Goal: Task Accomplishment & Management: Manage account settings

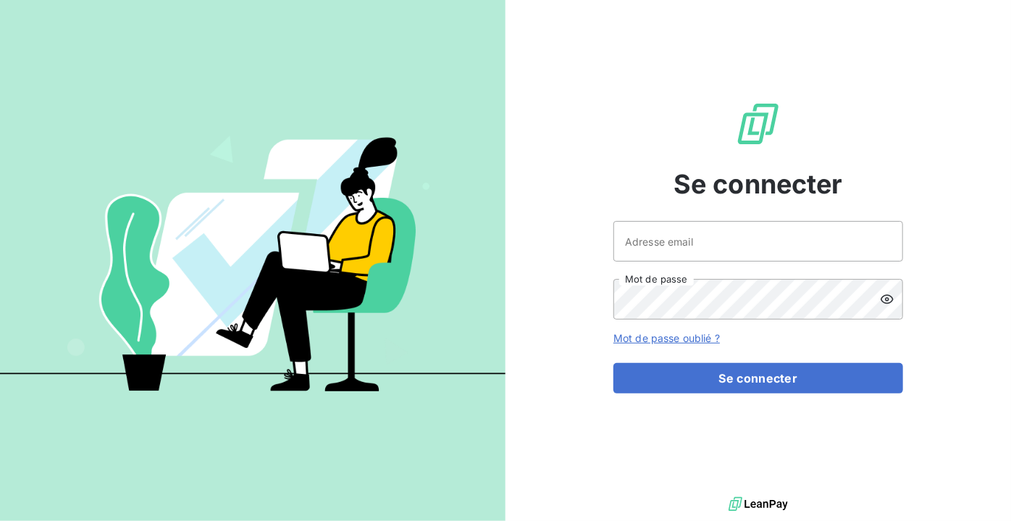
click at [795, 264] on div "Adresse email Mot de passe" at bounding box center [758, 270] width 290 height 98
click at [789, 246] on input "Adresse email" at bounding box center [758, 241] width 290 height 41
type input "[EMAIL_ADDRESS][DOMAIN_NAME]"
click at [613, 363] on button "Se connecter" at bounding box center [758, 378] width 290 height 30
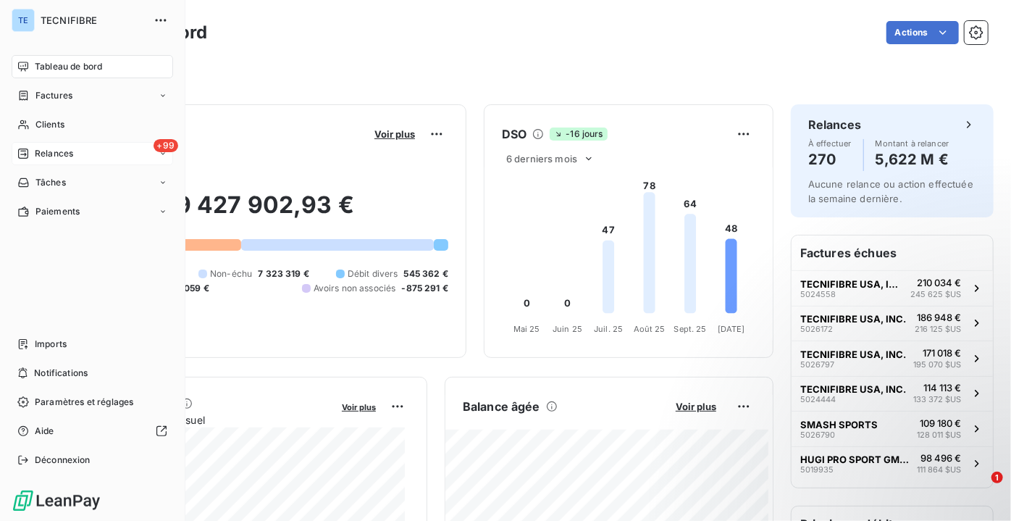
click at [38, 159] on span "Relances" at bounding box center [54, 153] width 38 height 13
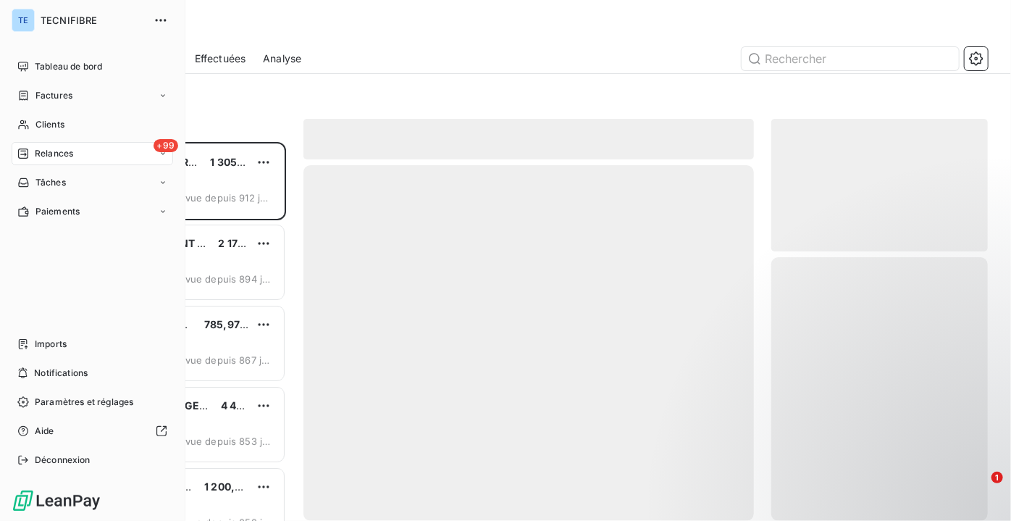
scroll to position [368, 206]
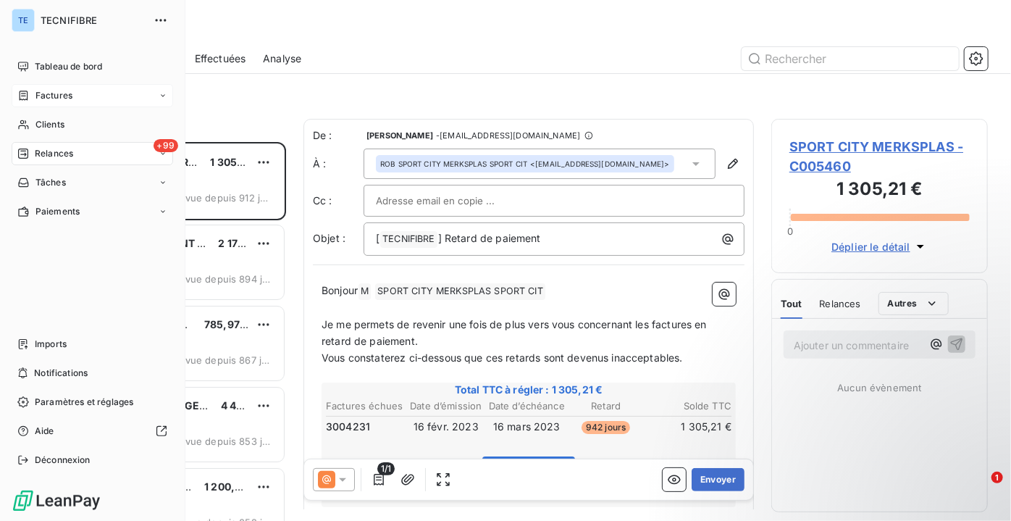
click at [34, 98] on div "Factures" at bounding box center [44, 95] width 55 height 13
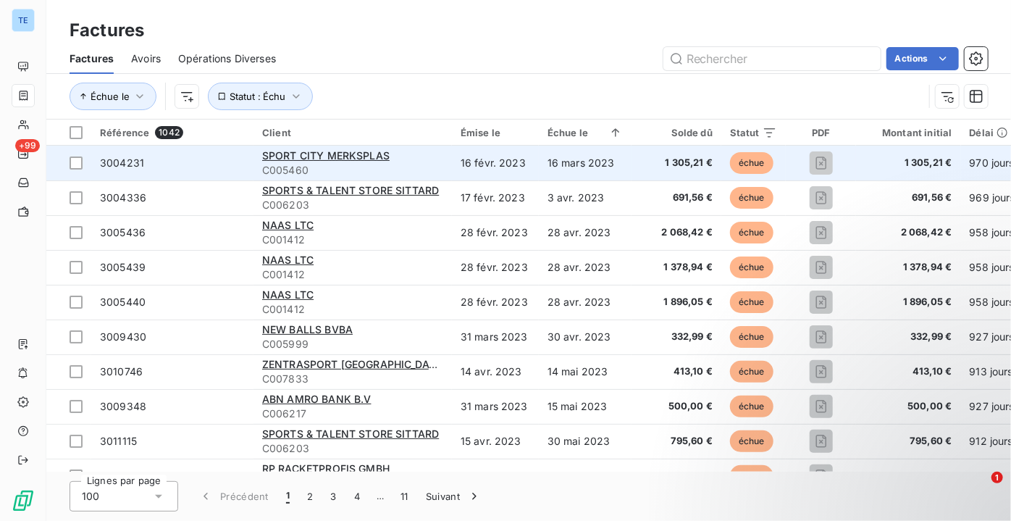
click at [130, 160] on span "3004231" at bounding box center [122, 162] width 44 height 12
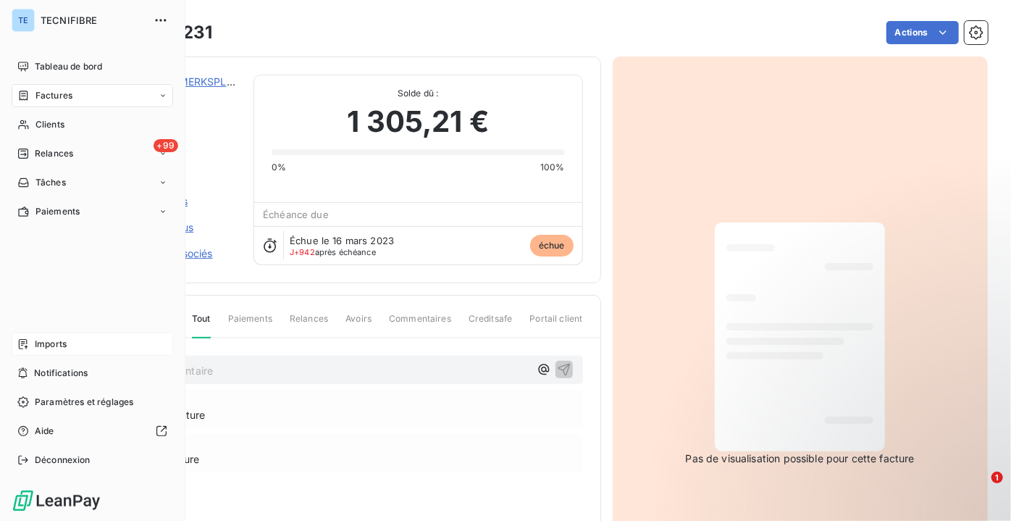
click at [67, 342] on div "Imports" at bounding box center [92, 343] width 161 height 23
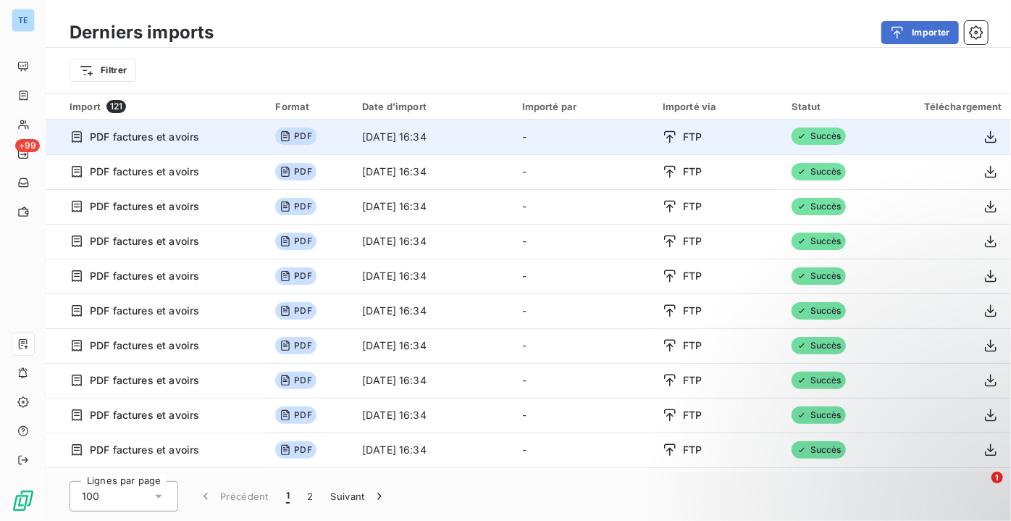
click at [293, 135] on span "PDF" at bounding box center [295, 135] width 41 height 17
click at [176, 138] on span "PDF factures et avoirs" at bounding box center [144, 137] width 109 height 14
drag, startPoint x: 103, startPoint y: 139, endPoint x: 239, endPoint y: 138, distance: 136.1
click at [239, 138] on div "PDF factures et avoirs" at bounding box center [163, 137] width 188 height 14
click at [238, 138] on div "PDF factures et avoirs" at bounding box center [163, 137] width 188 height 14
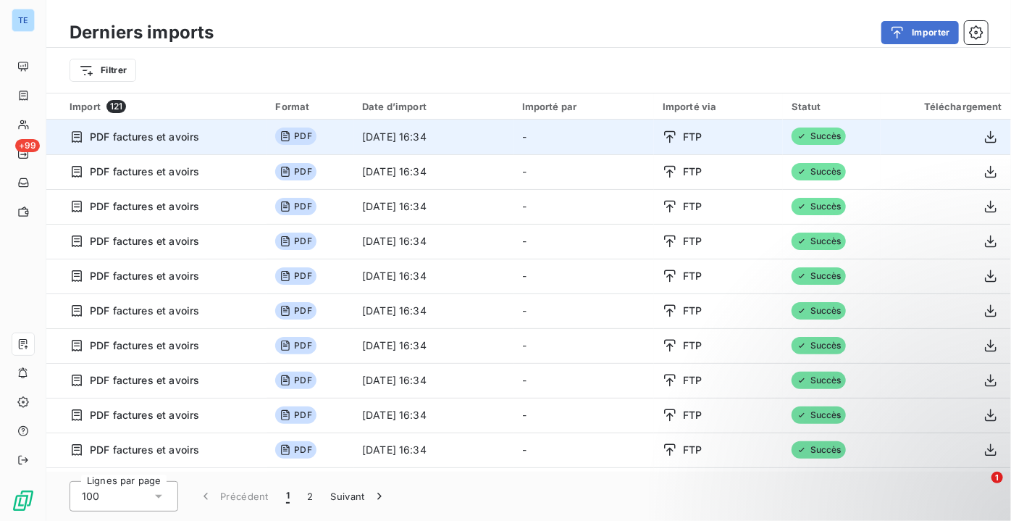
click at [353, 129] on td "[DATE] 16:34" at bounding box center [433, 136] width 160 height 35
click at [987, 136] on icon "button" at bounding box center [991, 136] width 12 height 12
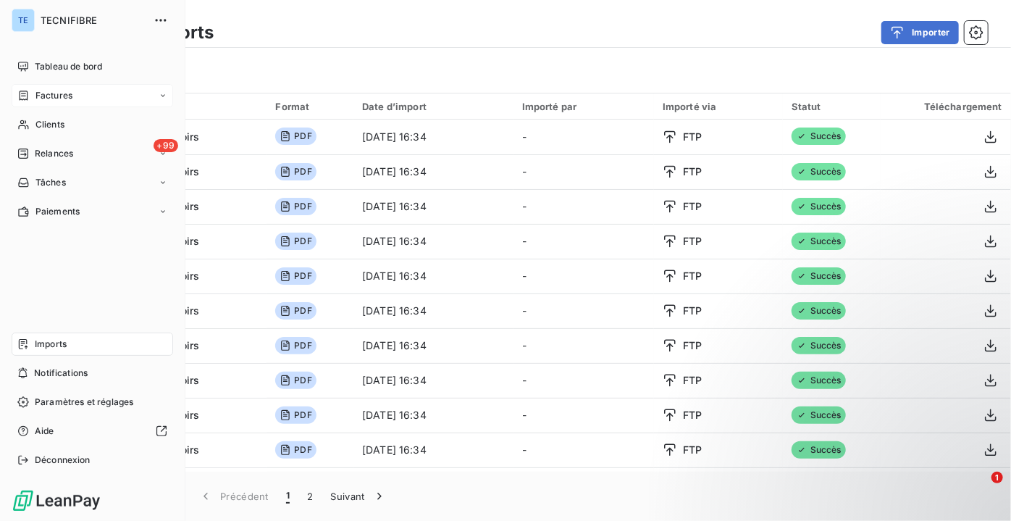
click at [58, 96] on span "Factures" at bounding box center [53, 95] width 37 height 13
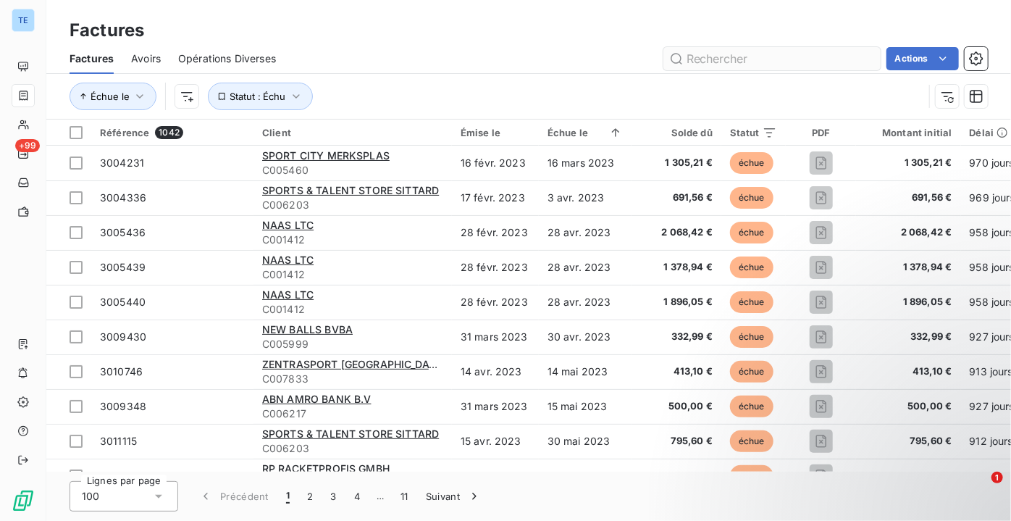
click at [731, 61] on input "text" at bounding box center [771, 58] width 217 height 23
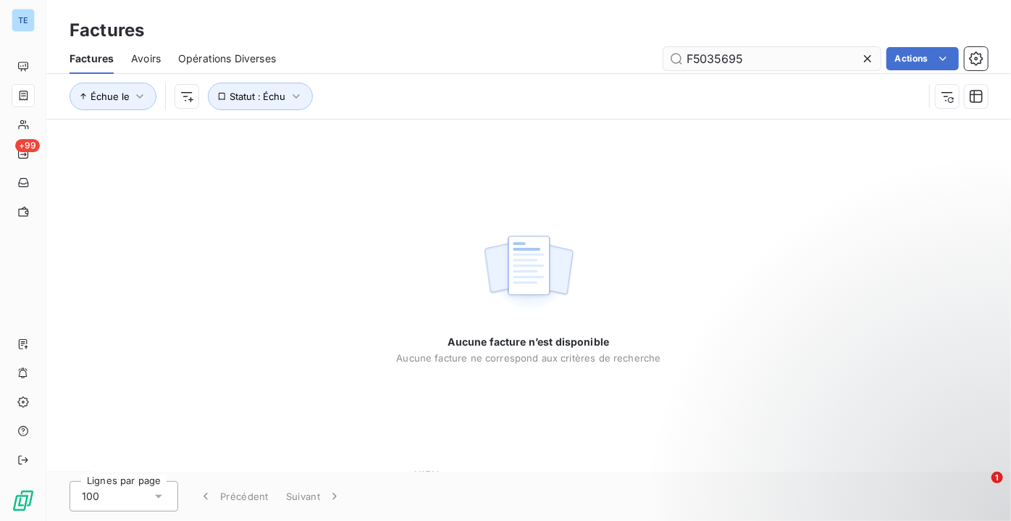
click at [693, 59] on input "F5035695" at bounding box center [771, 58] width 217 height 23
click at [768, 57] on input "5035695" at bounding box center [771, 58] width 217 height 23
type input "5035695"
click at [714, 56] on input "5035695" at bounding box center [771, 58] width 217 height 23
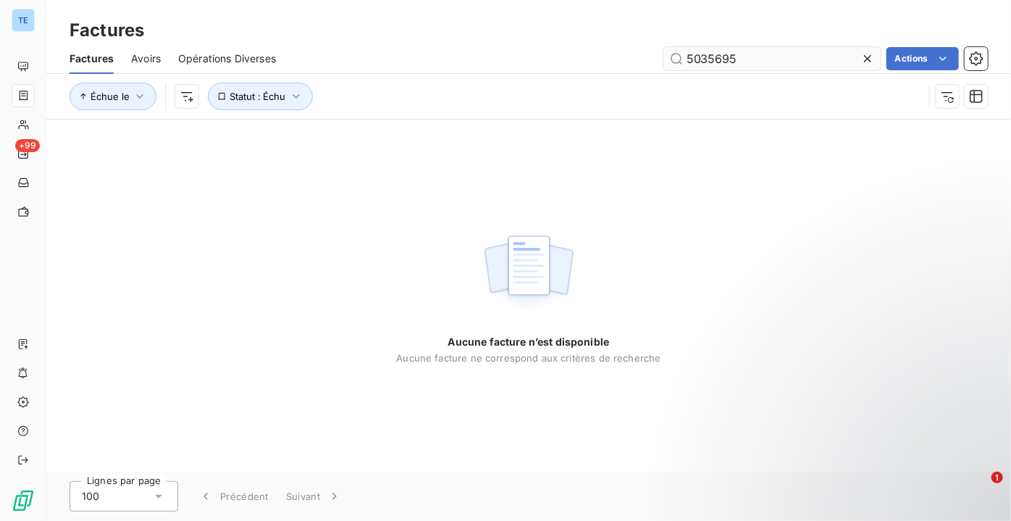
click at [714, 56] on input "5035695" at bounding box center [771, 58] width 217 height 23
type input "5"
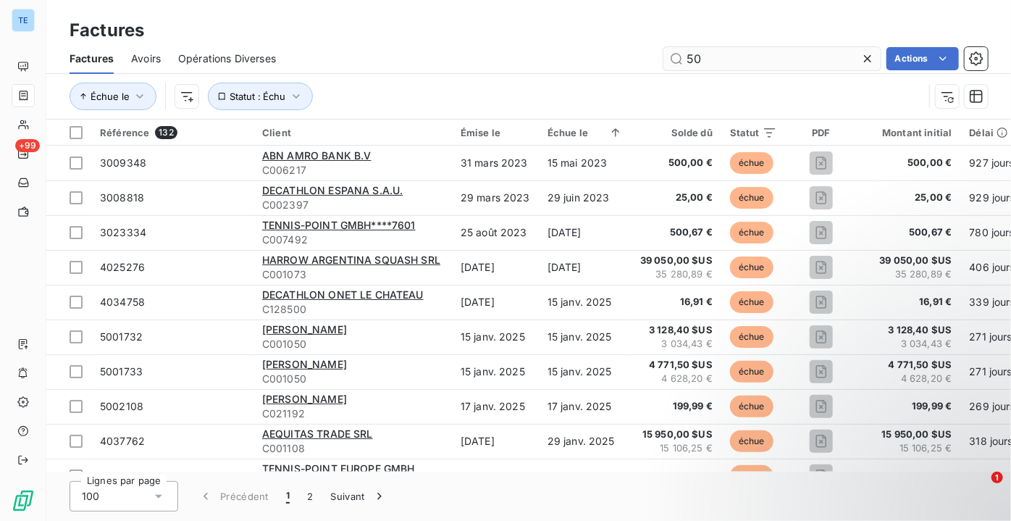
type input "5"
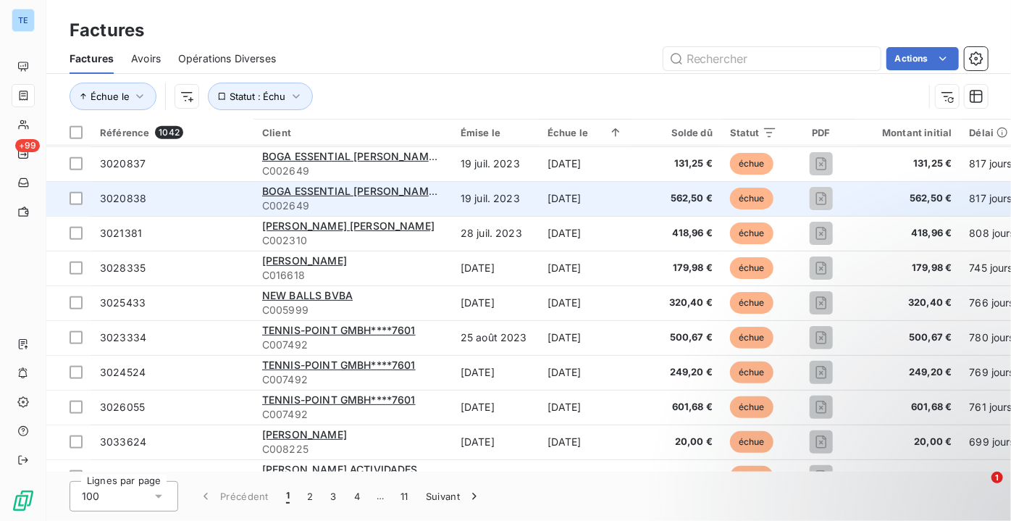
scroll to position [921, 0]
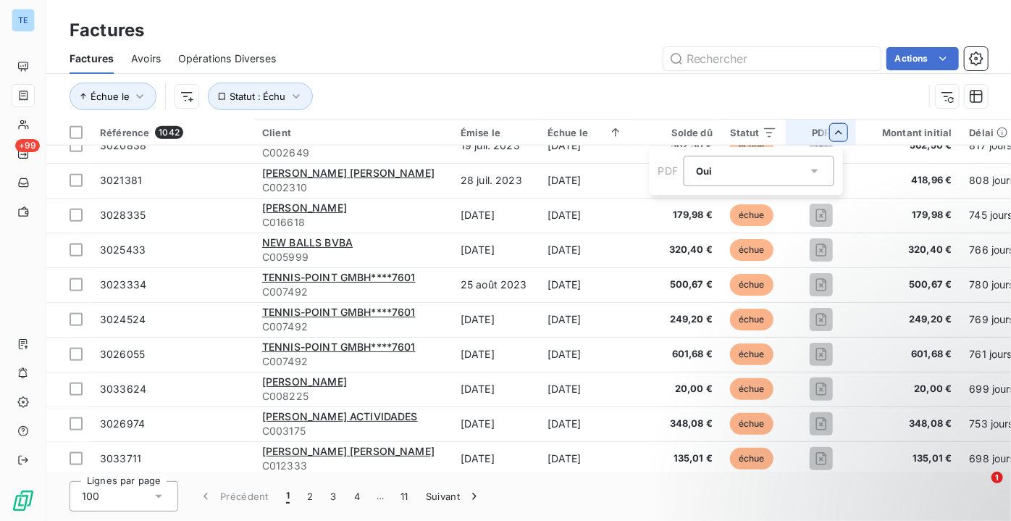
click at [814, 167] on icon at bounding box center [814, 171] width 14 height 14
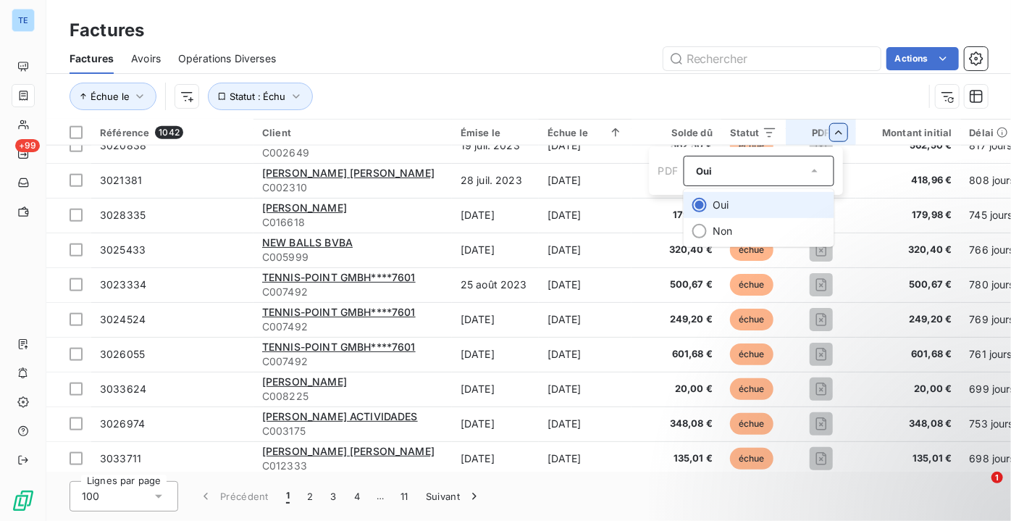
click at [735, 214] on li "Oui" at bounding box center [758, 205] width 151 height 26
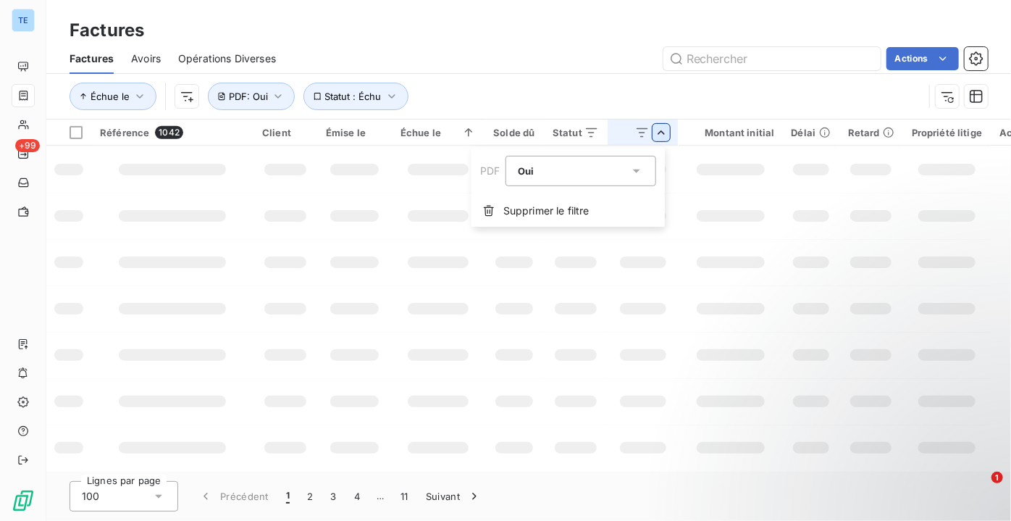
scroll to position [0, 0]
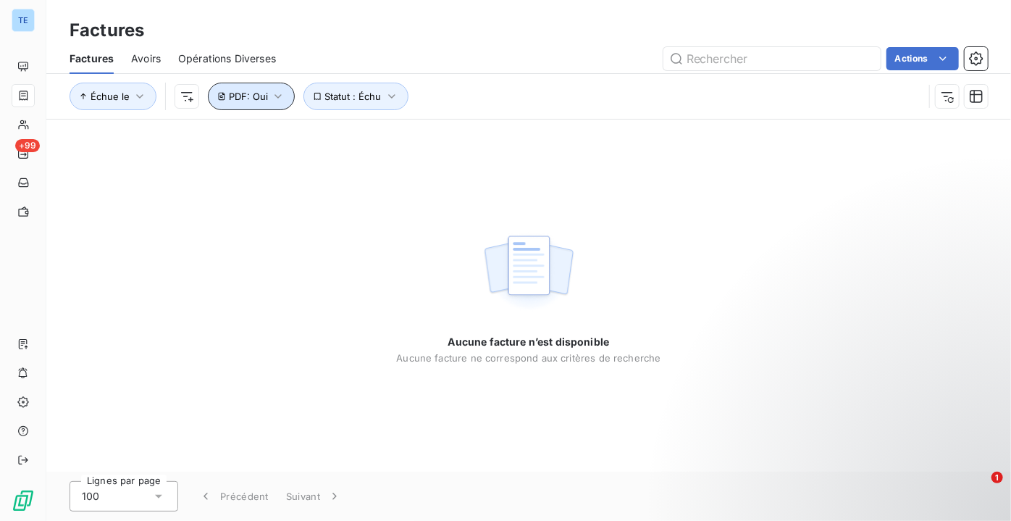
click at [250, 94] on span "PDF : Oui" at bounding box center [248, 96] width 39 height 12
click at [266, 130] on span "Oui" at bounding box center [261, 134] width 16 height 12
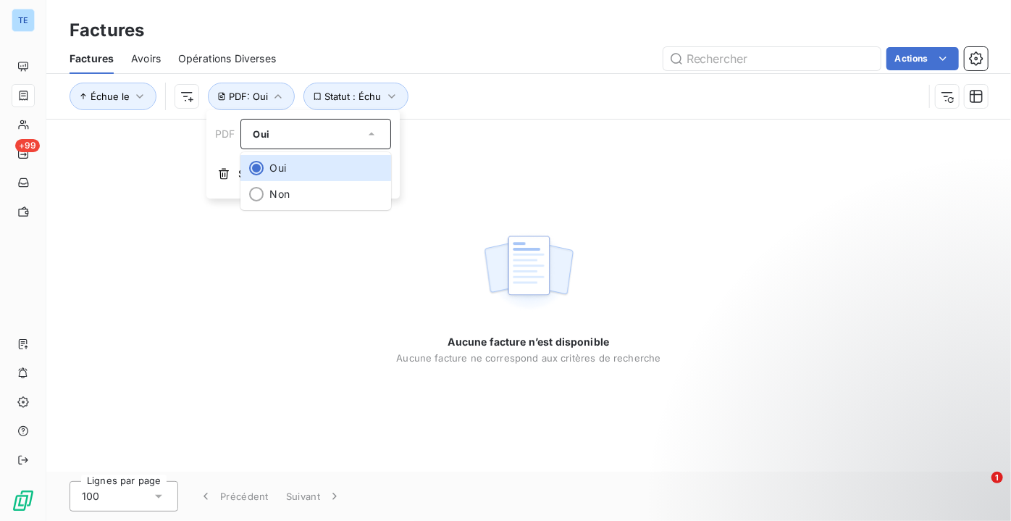
click at [269, 130] on div "Oui" at bounding box center [308, 134] width 111 height 20
click at [273, 177] on span "Supprimer le filtre" at bounding box center [280, 174] width 84 height 14
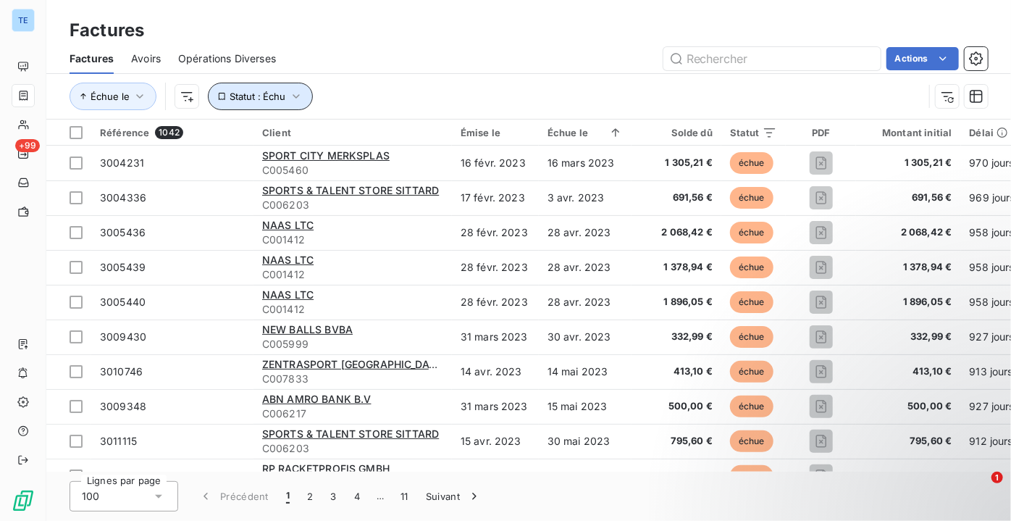
click at [256, 94] on span "Statut : Échu" at bounding box center [257, 96] width 56 height 12
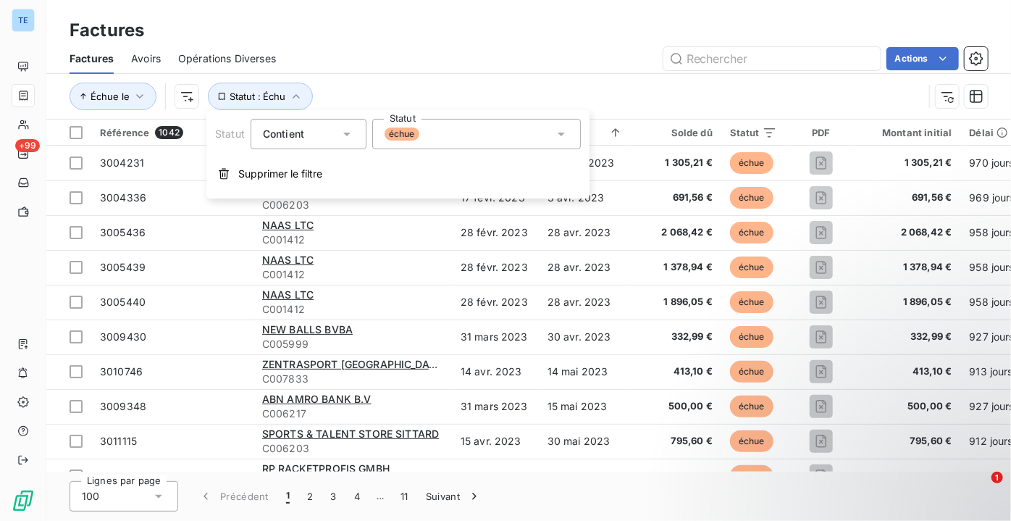
click at [448, 138] on div "échue" at bounding box center [476, 134] width 208 height 30
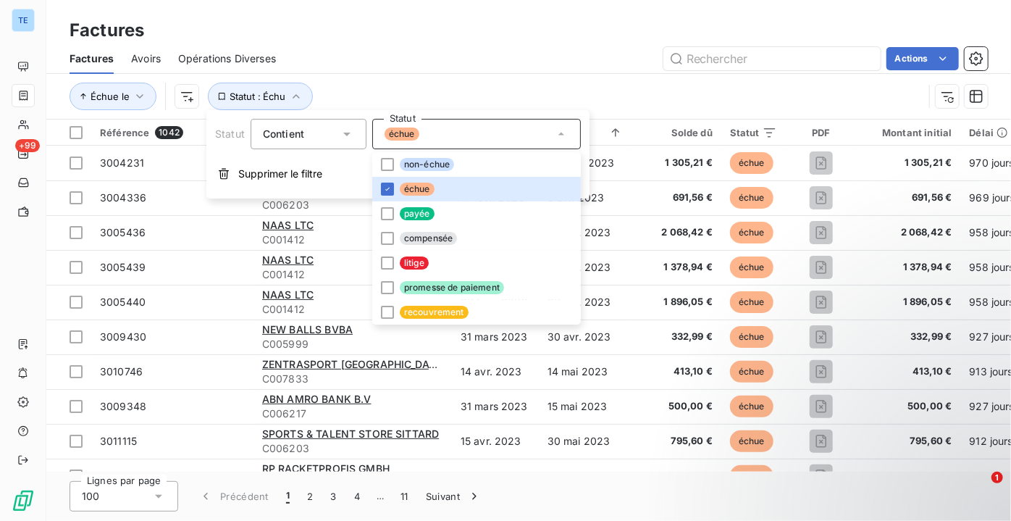
click at [612, 80] on div "Échue le Statut : Échu" at bounding box center [528, 96] width 918 height 45
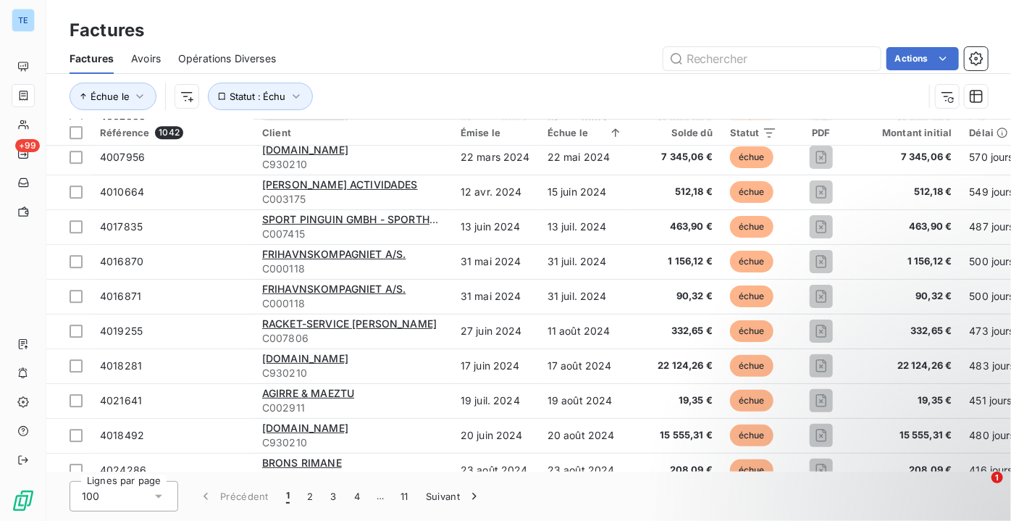
scroll to position [2303, 0]
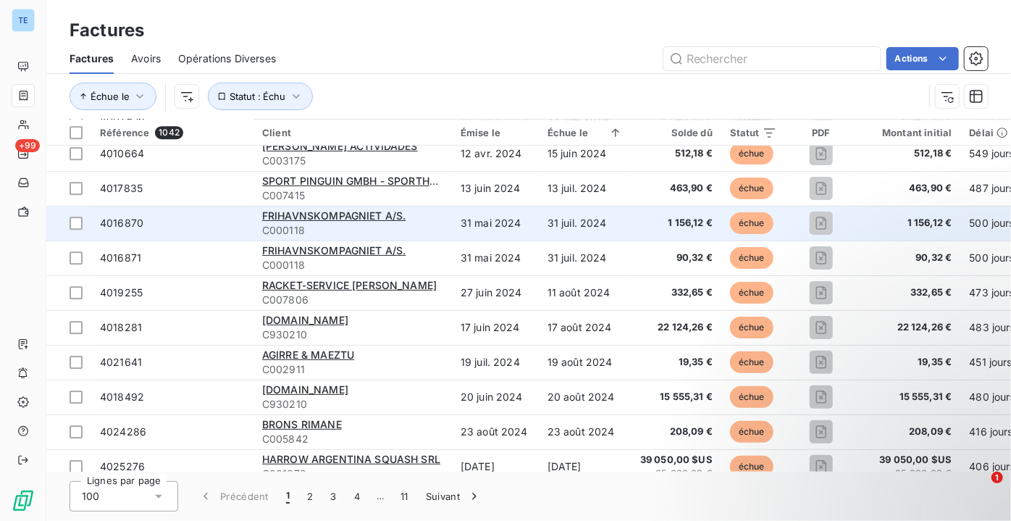
click at [585, 223] on td "31 juil. 2024" at bounding box center [585, 223] width 93 height 35
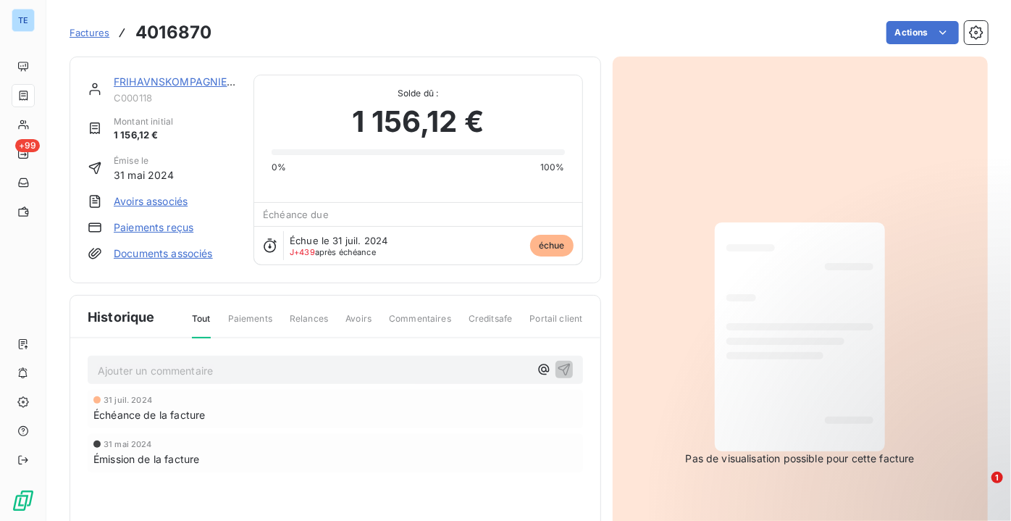
click at [85, 31] on span "Factures" at bounding box center [89, 33] width 40 height 12
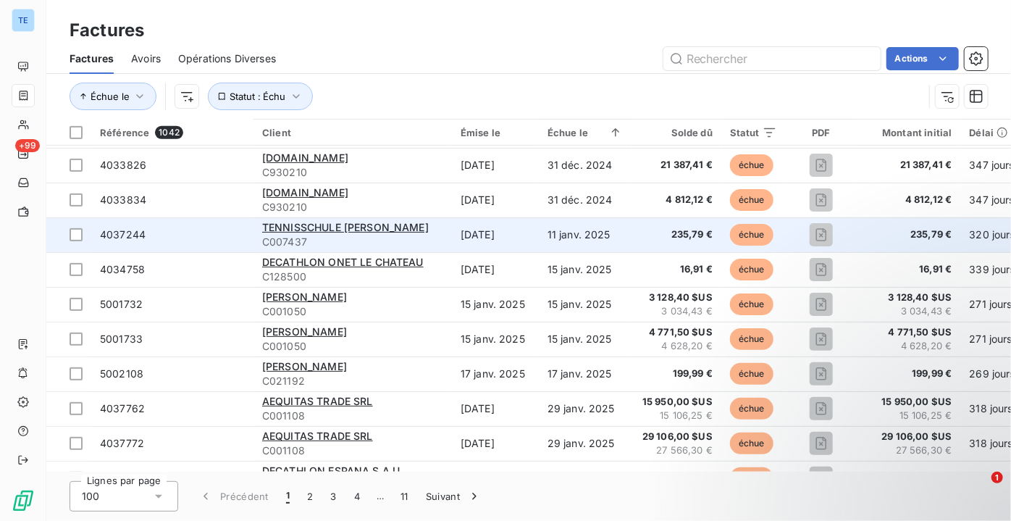
scroll to position [3154, 0]
